Goal: Task Accomplishment & Management: Complete application form

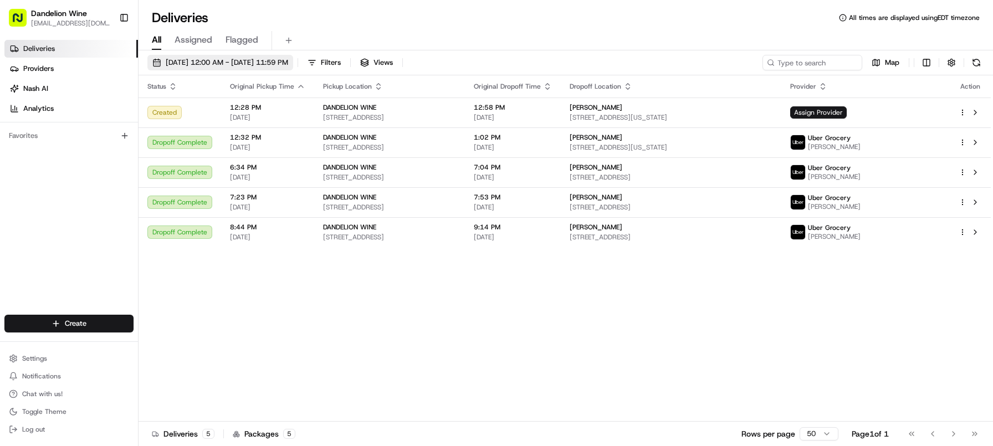
click at [261, 65] on span "[DATE] 12:00 AM - [DATE] 11:59 PM" at bounding box center [227, 63] width 122 height 10
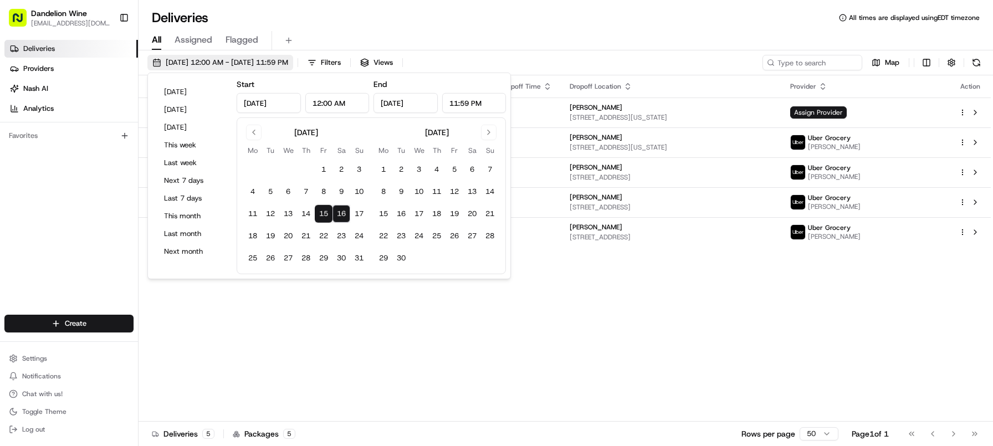
click at [261, 65] on span "[DATE] 12:00 AM - [DATE] 11:59 PM" at bounding box center [227, 63] width 122 height 10
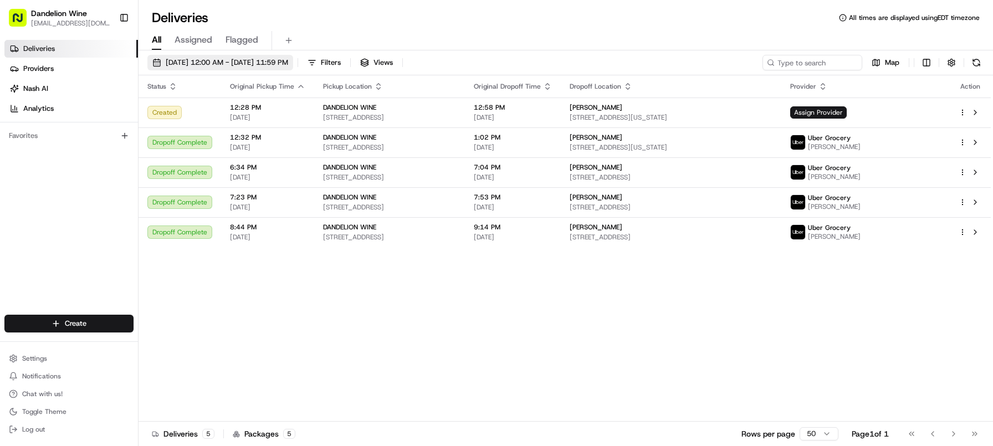
click at [261, 65] on span "[DATE] 12:00 AM - [DATE] 11:59 PM" at bounding box center [227, 63] width 122 height 10
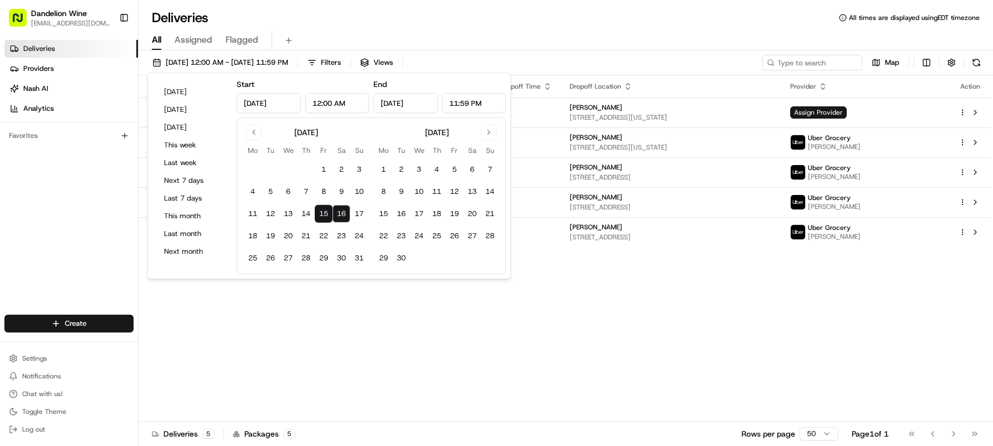
click at [347, 217] on button "16" at bounding box center [341, 214] width 18 height 18
type input "[DATE]"
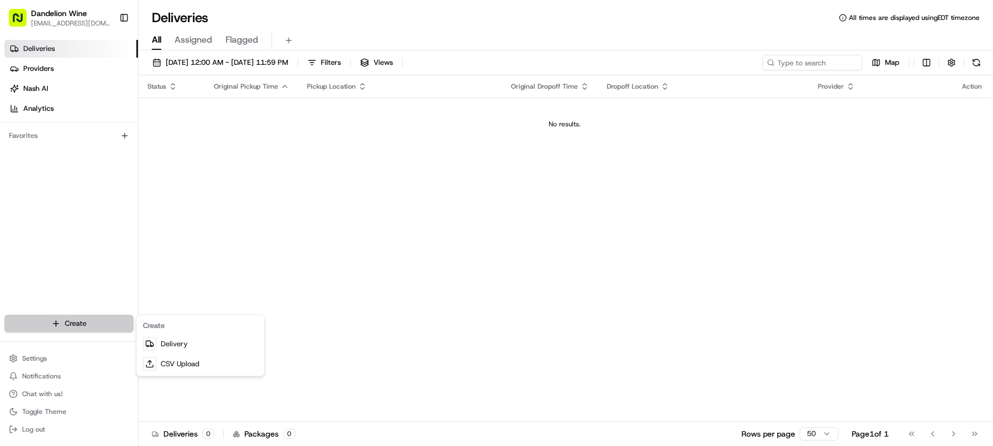
click at [110, 325] on html "Dandelion Wine [EMAIL_ADDRESS][DOMAIN_NAME] Toggle Sidebar Deliveries Providers…" at bounding box center [496, 223] width 993 height 446
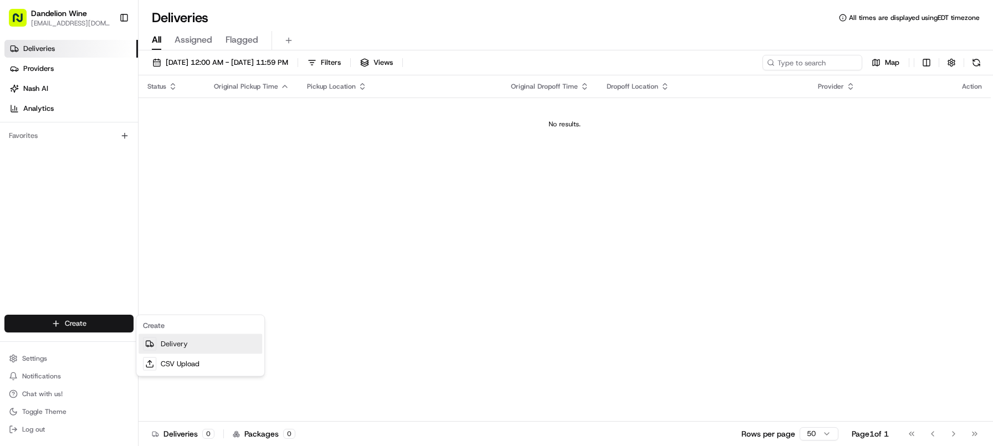
click at [197, 342] on link "Delivery" at bounding box center [200, 344] width 124 height 20
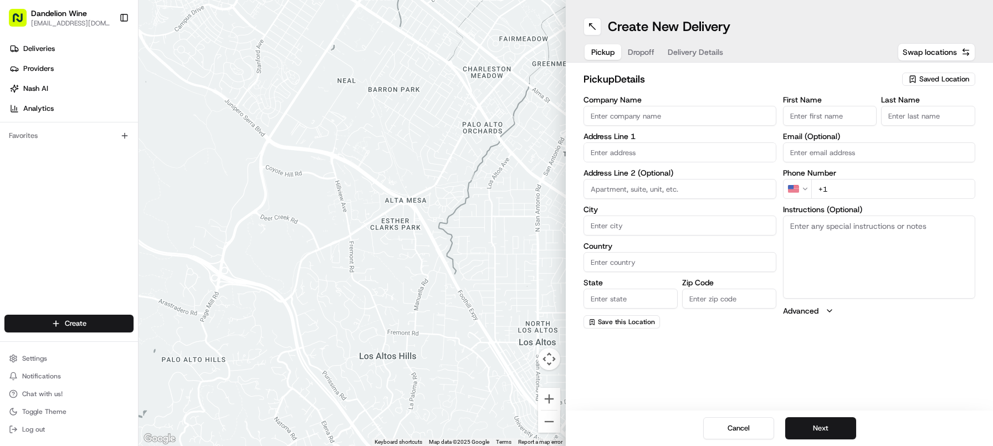
click at [920, 78] on span "Saved Location" at bounding box center [944, 79] width 50 height 10
click at [896, 119] on span "DANDELION WINE" at bounding box center [919, 121] width 136 height 10
type input "DANDELION WINE"
type input "[STREET_ADDRESS]"
type input "[GEOGRAPHIC_DATA]"
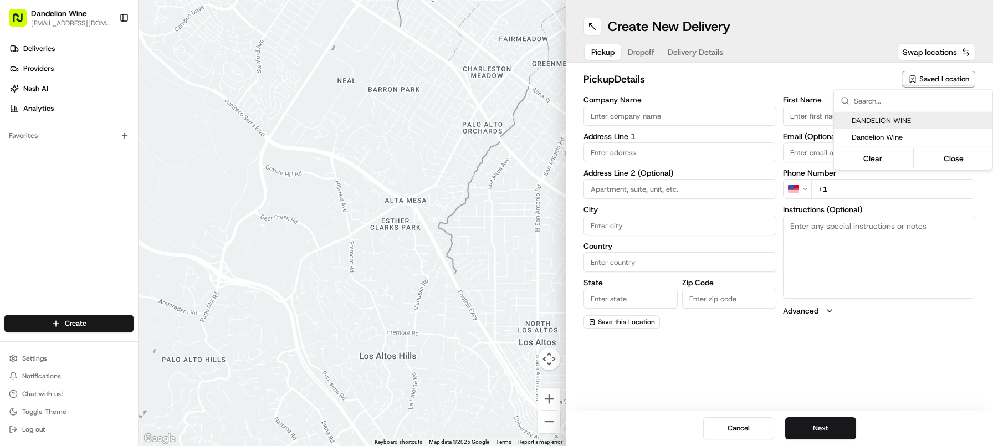
type input "US"
type input "NY"
type input "11222"
type input "[EMAIL_ADDRESS][DOMAIN_NAME]"
type input "[PHONE_NUMBER]"
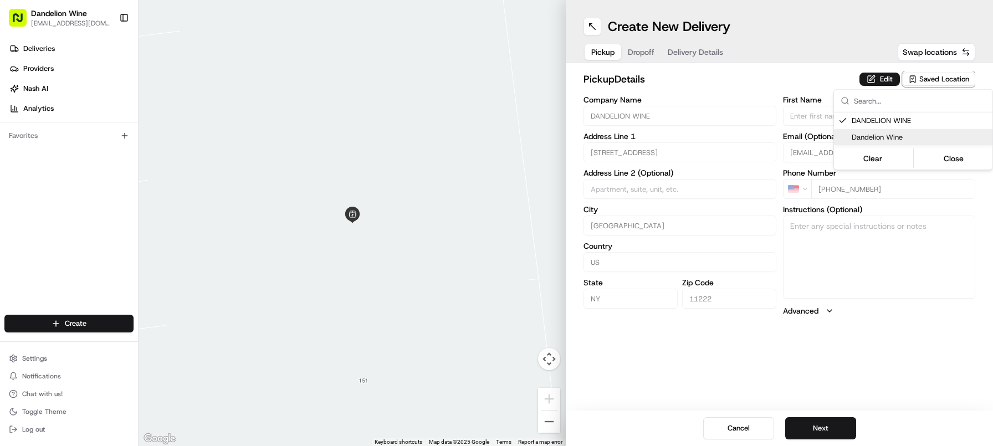
click at [860, 343] on html "Dandelion Wine [EMAIL_ADDRESS][DOMAIN_NAME] Toggle Sidebar Deliveries Providers…" at bounding box center [496, 223] width 993 height 446
click at [823, 444] on div "Cancel Next" at bounding box center [779, 427] width 427 height 35
click at [823, 433] on button "Next" at bounding box center [820, 428] width 71 height 22
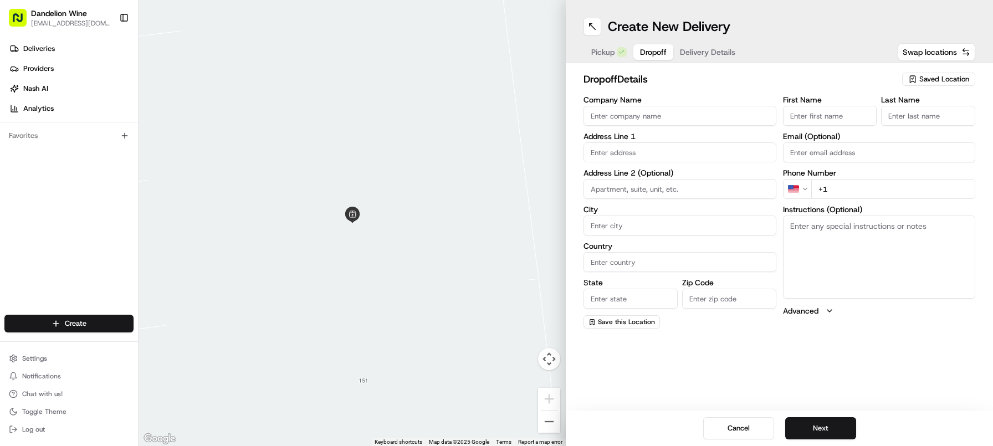
click at [805, 115] on input "First Name" at bounding box center [830, 116] width 94 height 20
type input "Phil"
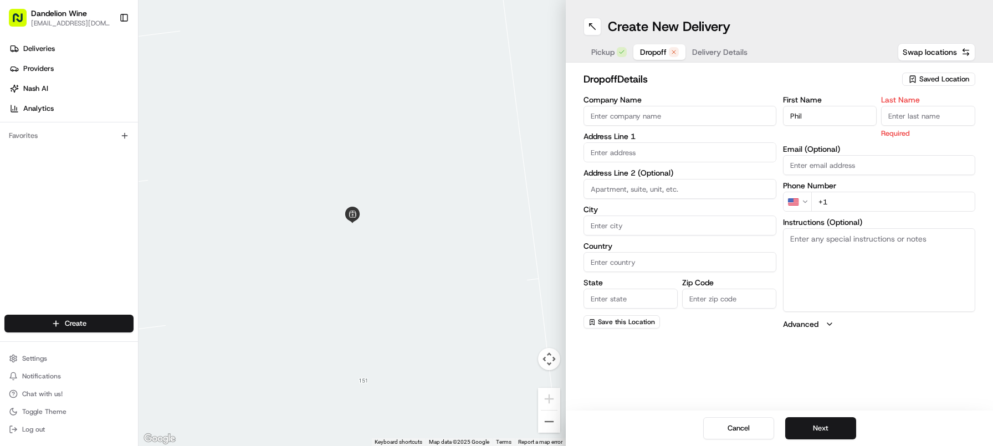
click at [944, 116] on input "Last Name" at bounding box center [928, 116] width 94 height 20
type input "Gold"
click at [963, 153] on div "Email (Optional)" at bounding box center [879, 160] width 193 height 30
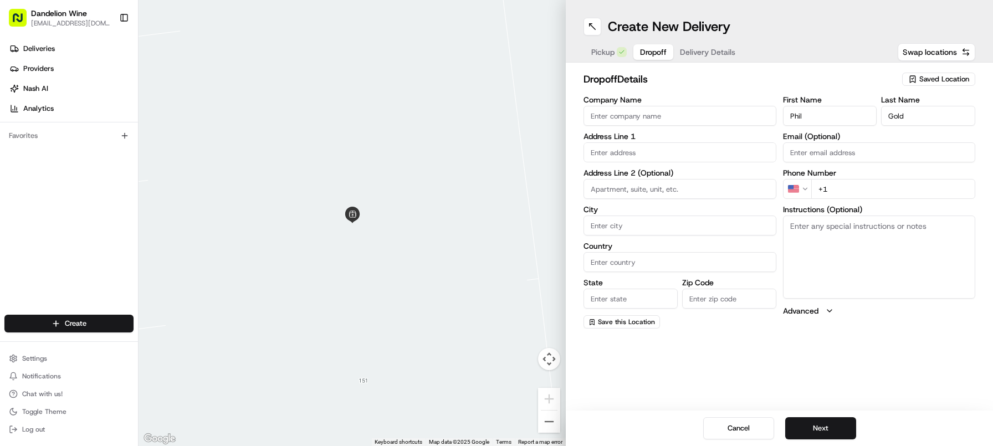
click at [728, 151] on input "text" at bounding box center [679, 152] width 193 height 20
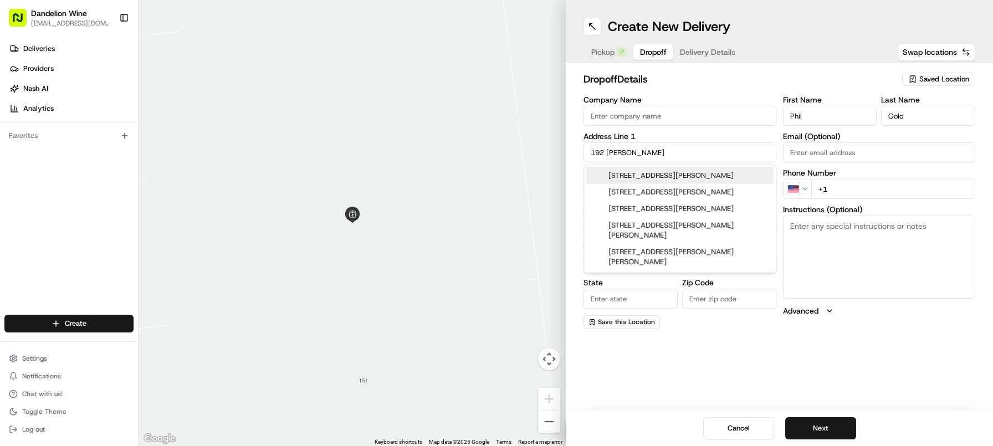
click at [725, 177] on div "[STREET_ADDRESS][PERSON_NAME]" at bounding box center [679, 175] width 187 height 17
type input "[STREET_ADDRESS][PERSON_NAME]"
type input "[GEOGRAPHIC_DATA]"
type input "NY"
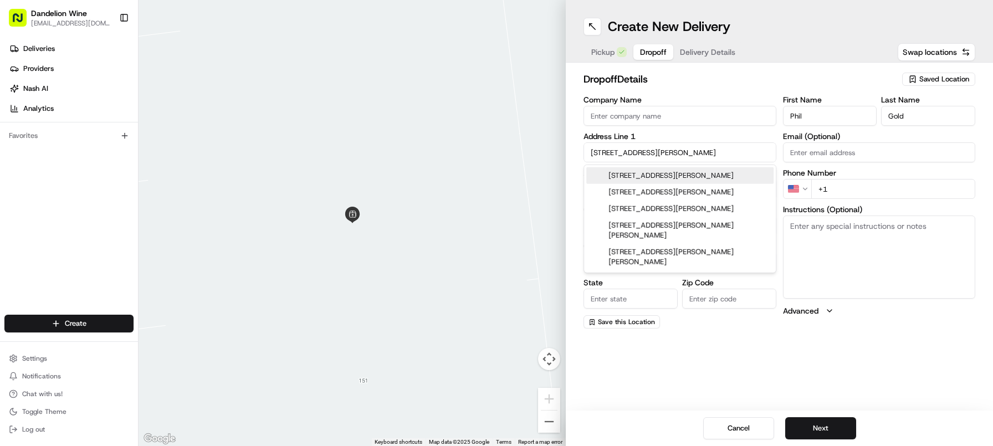
type input "11222"
type input "[STREET_ADDRESS][PERSON_NAME]"
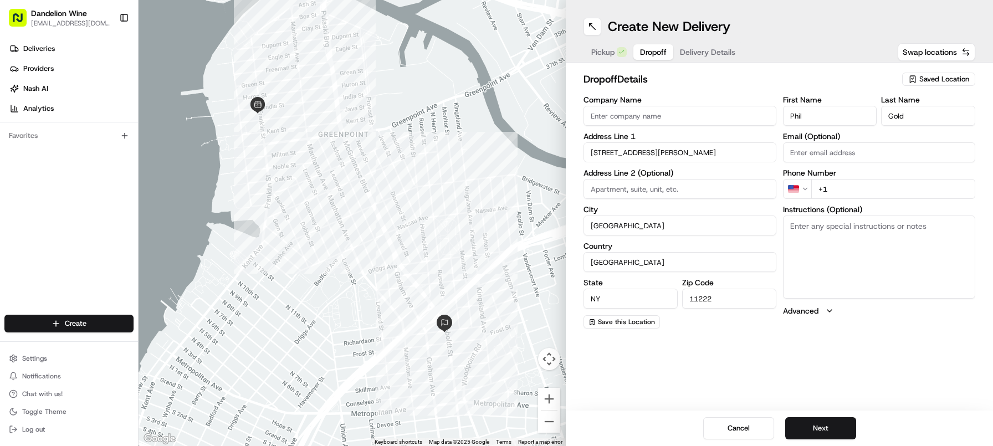
click at [729, 178] on div "Address Line 2 (Optional)" at bounding box center [679, 184] width 193 height 30
click at [706, 352] on div "Create New Delivery Pickup Dropoff Delivery Details Swap locations dropoff Deta…" at bounding box center [779, 223] width 427 height 446
click at [750, 174] on label "Address Line 2 (Optional)" at bounding box center [679, 173] width 193 height 8
click at [749, 191] on input at bounding box center [679, 189] width 193 height 20
type input "Apt 1"
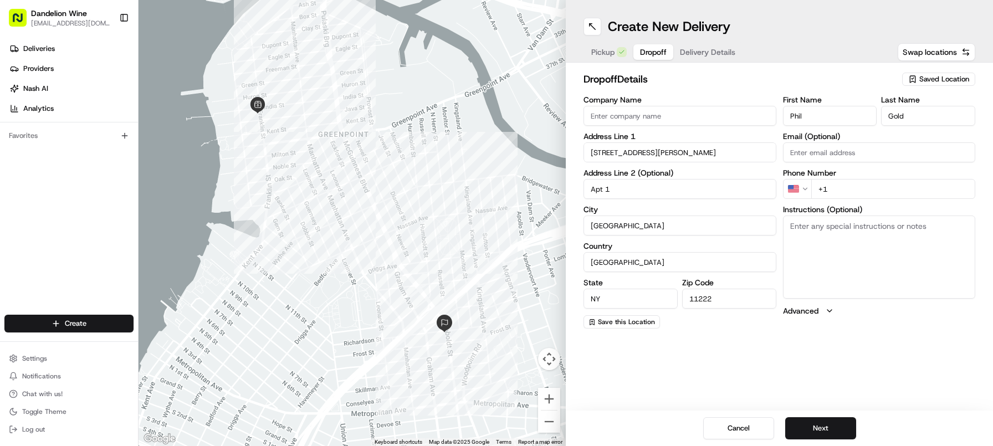
click at [900, 184] on input "+1" at bounding box center [893, 189] width 165 height 20
paste input "[PHONE_NUMBER]"
type input "[PHONE_NUMBER]"
click at [877, 338] on div "Create New Delivery Pickup Dropoff Delivery Details Swap locations dropoff Deta…" at bounding box center [779, 223] width 427 height 446
click at [816, 247] on textarea "Instructions (Optional)" at bounding box center [879, 256] width 193 height 83
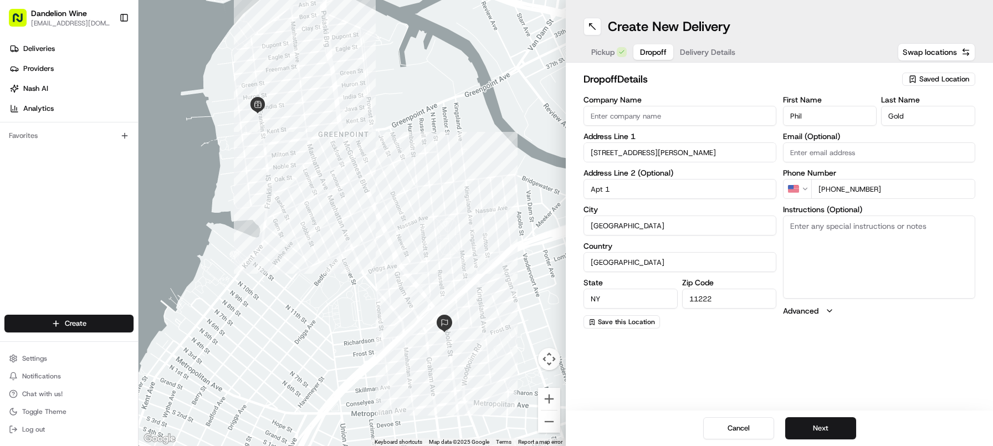
click at [820, 328] on div "dropoff Details Saved Location Company Name Address Line [GEOGRAPHIC_DATA][STRE…" at bounding box center [779, 200] width 427 height 275
click at [826, 431] on button "Next" at bounding box center [820, 428] width 71 height 22
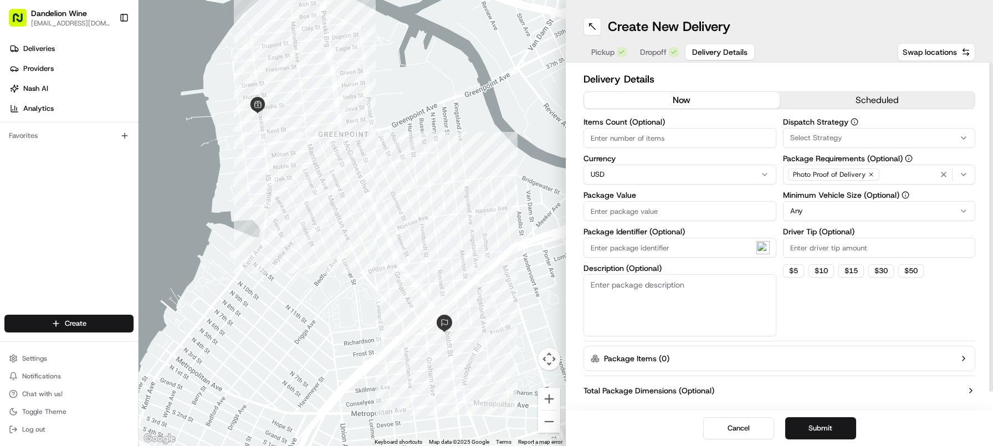
click at [721, 148] on div "Items Count (Optional) Currency USD Package Value Package Identifier (Optional)…" at bounding box center [679, 227] width 193 height 218
click at [613, 146] on input "Items Count (Optional)" at bounding box center [679, 138] width 193 height 20
type input "6"
click at [928, 321] on div "Dispatch Strategy Select Strategy Package Requirements (Optional) Photo Proof o…" at bounding box center [879, 227] width 193 height 218
click at [622, 204] on input "Package Value" at bounding box center [679, 211] width 193 height 20
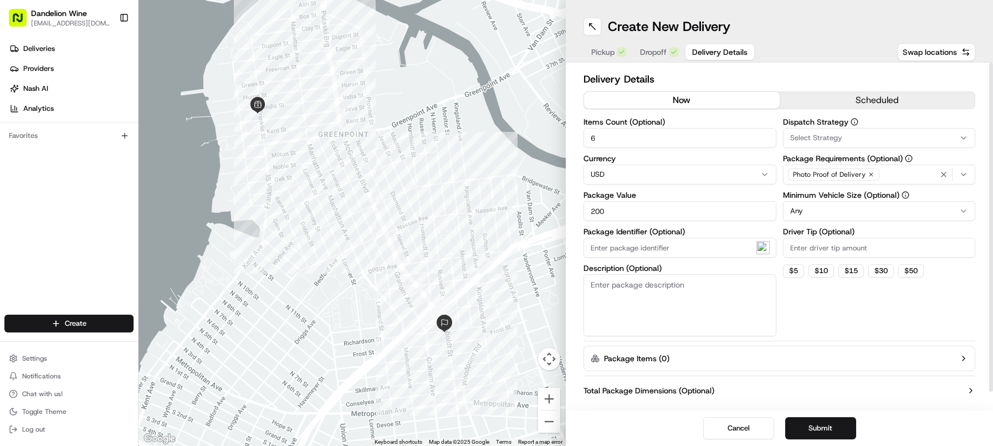
type input "200"
drag, startPoint x: 906, startPoint y: 328, endPoint x: 892, endPoint y: 322, distance: 14.4
click at [906, 327] on div "Dispatch Strategy Select Strategy Package Requirements (Optional) Photo Proof o…" at bounding box center [879, 227] width 193 height 218
click at [813, 271] on button "$ 10" at bounding box center [820, 270] width 25 height 13
type input "10"
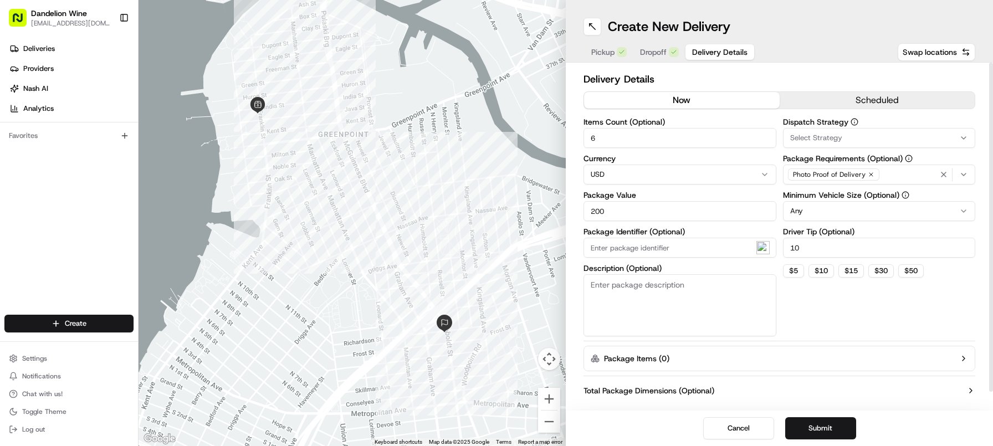
click at [815, 295] on div "Dispatch Strategy Select Strategy Package Requirements (Optional) Photo Proof o…" at bounding box center [879, 227] width 193 height 218
click at [678, 294] on textarea "Description (Optional)" at bounding box center [679, 305] width 193 height 62
type textarea "6 bottles of wine"
click at [806, 293] on div "Dispatch Strategy Select Strategy Package Requirements (Optional) Photo Proof o…" at bounding box center [879, 227] width 193 height 218
click at [833, 431] on button "Submit" at bounding box center [820, 428] width 71 height 22
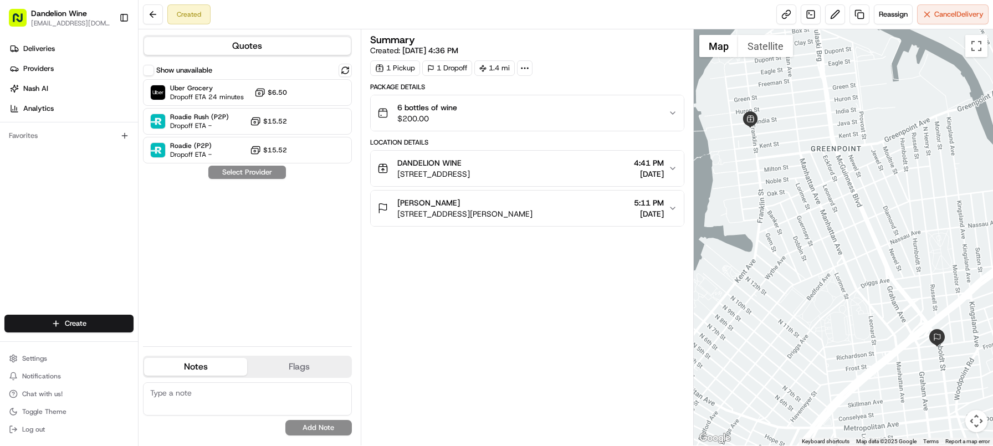
click at [198, 77] on div "Show unavailable Uber Grocery Dropoff ETA 24 minutes $6.50 Roadie Rush (P2P) Dr…" at bounding box center [247, 114] width 209 height 100
click at [201, 86] on span "Uber Grocery" at bounding box center [207, 88] width 74 height 9
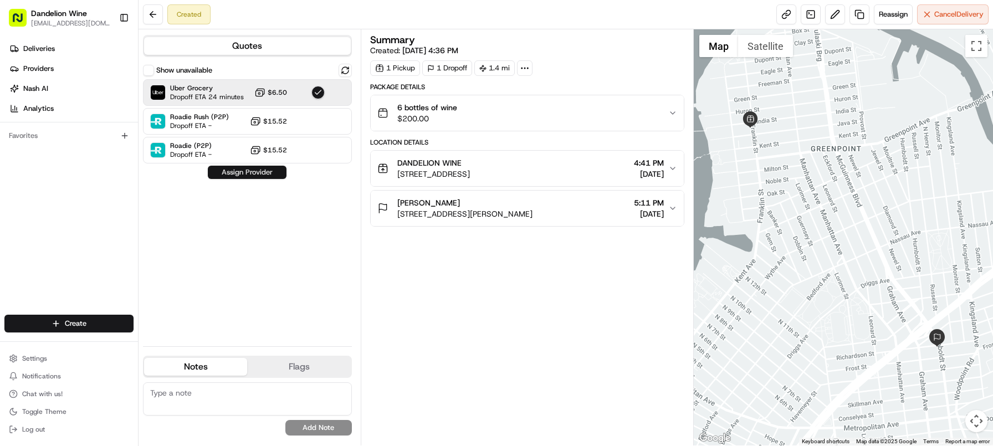
click at [251, 171] on button "Assign Provider" at bounding box center [247, 172] width 79 height 13
